Goal: Task Accomplishment & Management: Complete application form

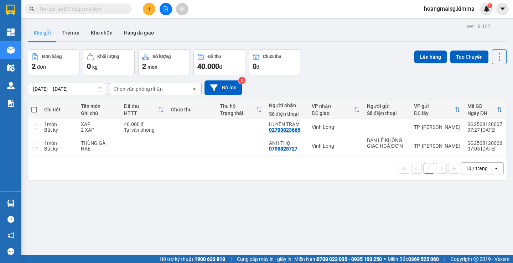
click at [147, 8] on icon "plus" at bounding box center [149, 8] width 5 height 5
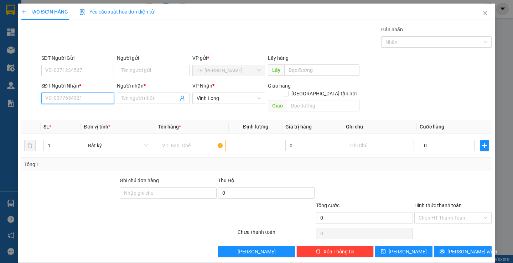
click at [62, 100] on input "SĐT Người Nhận *" at bounding box center [77, 98] width 73 height 11
click at [85, 114] on div "0773037683 - CHỊ [PERSON_NAME]" at bounding box center [84, 113] width 79 height 8
type input "0773037683"
type input "CHỊ [PERSON_NAME]"
type input "0773037683"
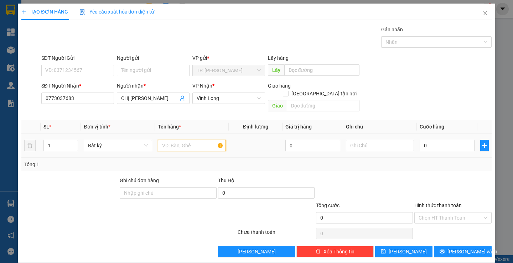
click at [183, 140] on input "text" at bounding box center [192, 145] width 68 height 11
type input "g"
type input "GÓI ĐEN"
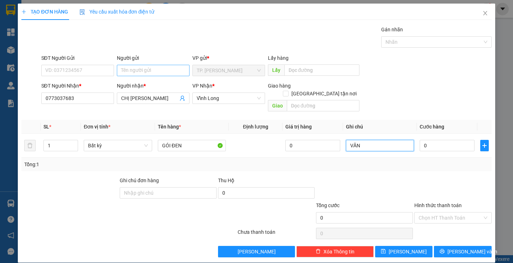
type input "VĂN"
click at [138, 69] on input "B" at bounding box center [153, 70] width 73 height 11
type input "BA"
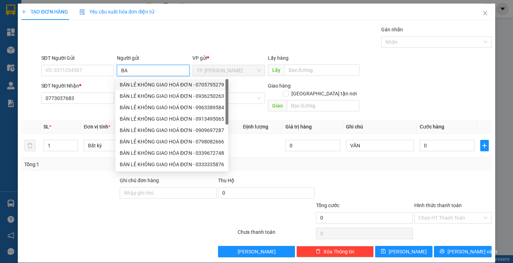
click at [130, 81] on div "BÁN LẺ KHÔNG GIAO HOÁ ĐƠN - 0705795279" at bounding box center [172, 85] width 104 height 8
type input "0705795279"
type input "BÁN LẺ KHÔNG GIAO HOÁ ĐƠN"
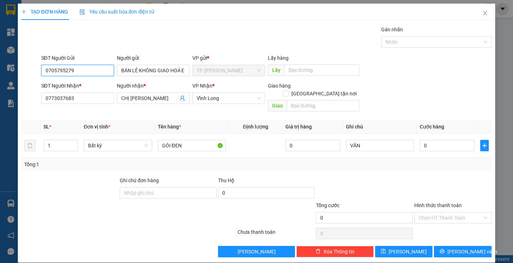
click at [108, 73] on input "0705795279" at bounding box center [77, 70] width 73 height 11
type input "0"
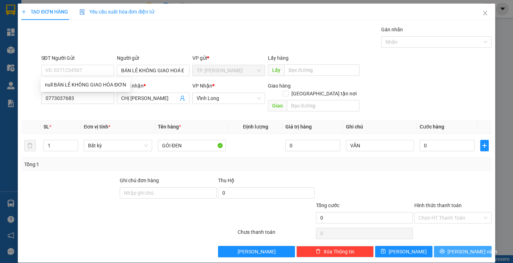
click at [449, 246] on button "[PERSON_NAME] và In" at bounding box center [462, 251] width 57 height 11
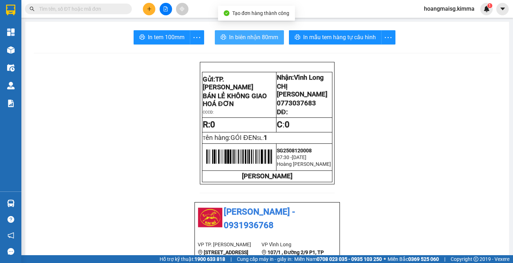
click at [255, 41] on span "In biên nhận 80mm" at bounding box center [253, 37] width 49 height 9
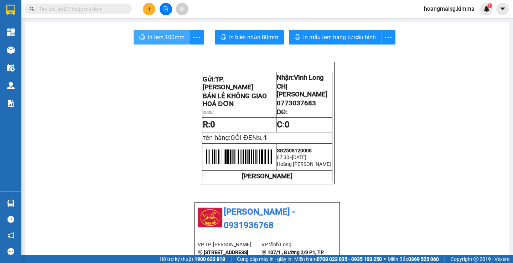
click at [168, 40] on span "In tem 100mm" at bounding box center [166, 37] width 37 height 9
click at [85, 11] on input "text" at bounding box center [81, 9] width 84 height 8
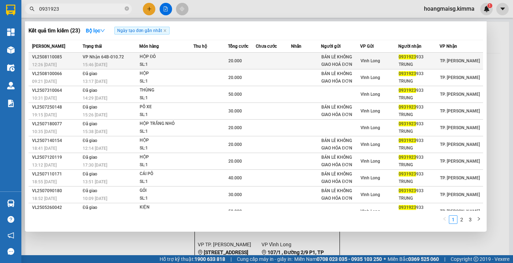
type input "0931923"
click at [282, 59] on td at bounding box center [273, 61] width 35 height 17
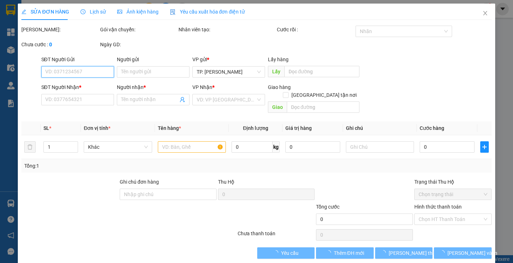
type input "BÁN LẺ KHÔNG GIAO HOÁ ĐƠN"
type input "0931923933"
type input "TRUNG"
type input "20.000"
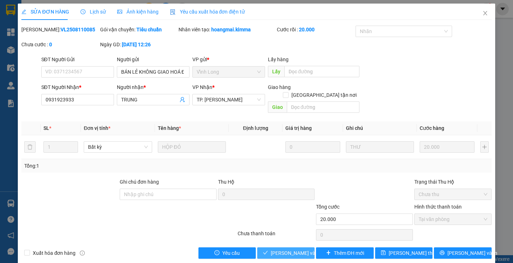
click at [286, 249] on span "[PERSON_NAME] và Giao hàng" at bounding box center [305, 253] width 68 height 8
